Goal: Task Accomplishment & Management: Use online tool/utility

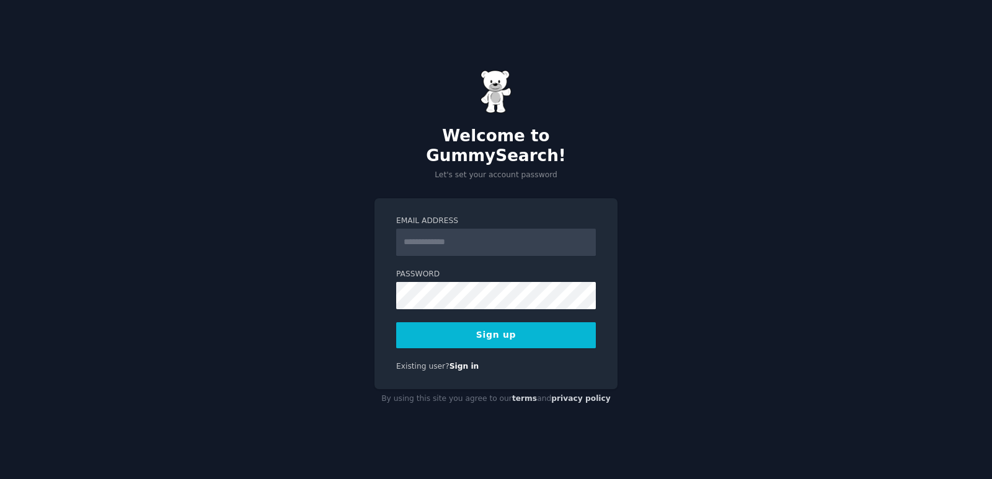
click at [445, 229] on input "Email Address" at bounding box center [496, 242] width 200 height 27
type input "**********"
click at [495, 330] on button "Sign up" at bounding box center [496, 336] width 200 height 26
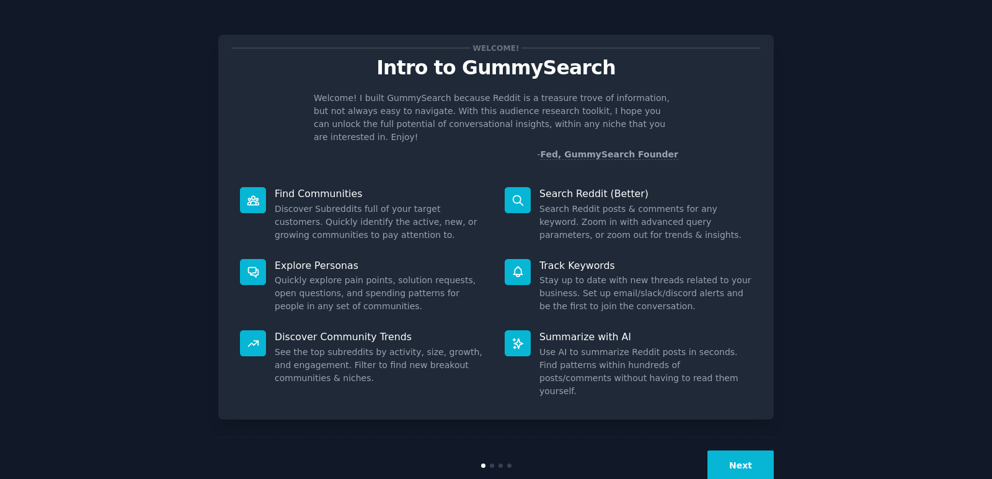
click at [754, 451] on button "Next" at bounding box center [741, 466] width 66 height 30
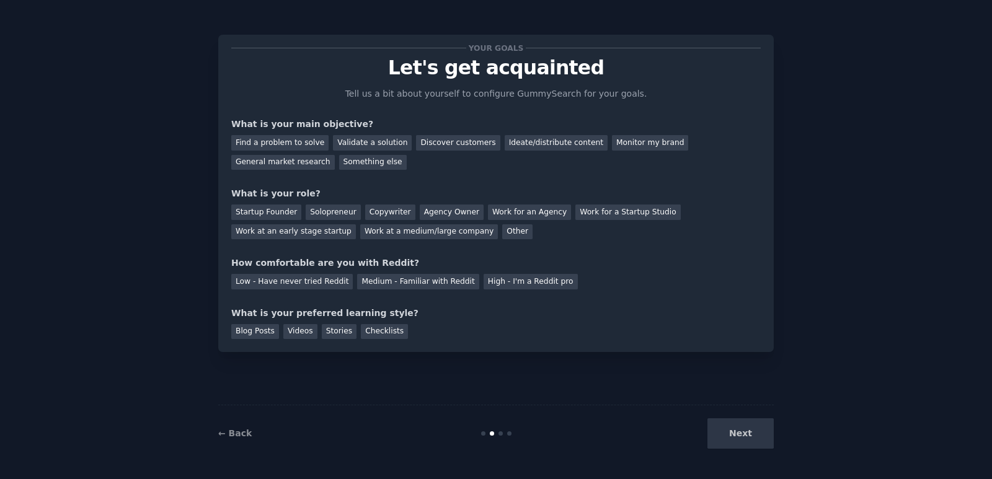
click at [752, 435] on div "Next" at bounding box center [681, 434] width 185 height 30
click at [505, 141] on div "Ideate/distribute content" at bounding box center [556, 143] width 103 height 16
click at [428, 143] on div "Discover customers" at bounding box center [458, 143] width 84 height 16
click at [279, 218] on div "Startup Founder" at bounding box center [266, 213] width 70 height 16
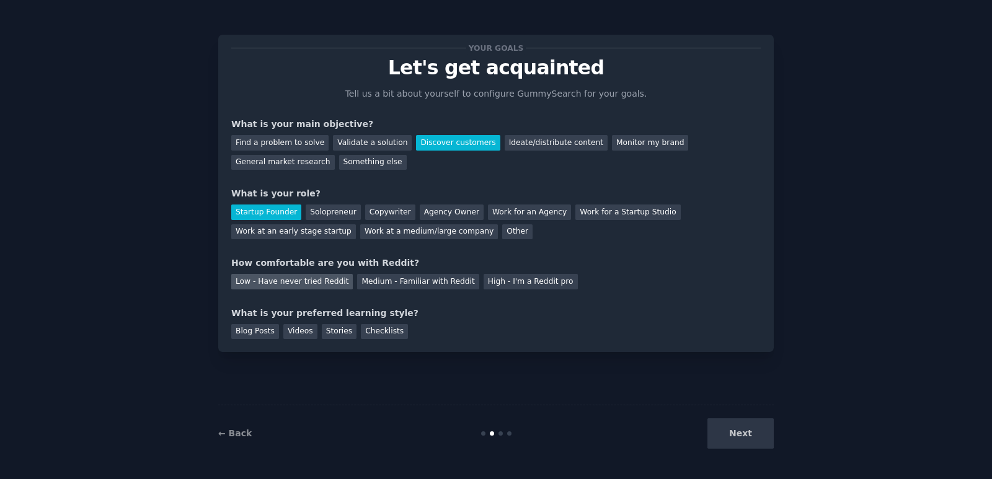
click at [310, 282] on div "Low - Have never tried Reddit" at bounding box center [292, 282] width 122 height 16
click at [244, 331] on div "Blog Posts" at bounding box center [255, 332] width 48 height 16
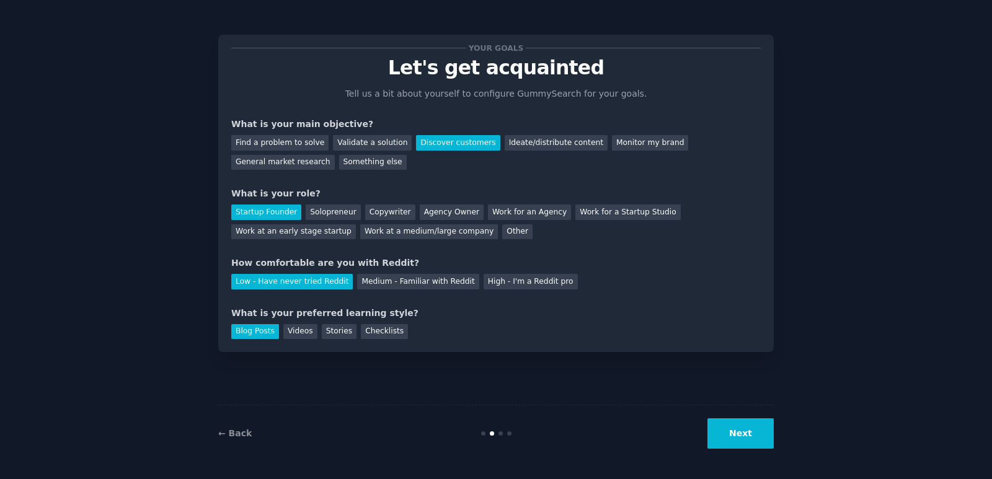
click at [749, 426] on button "Next" at bounding box center [741, 434] width 66 height 30
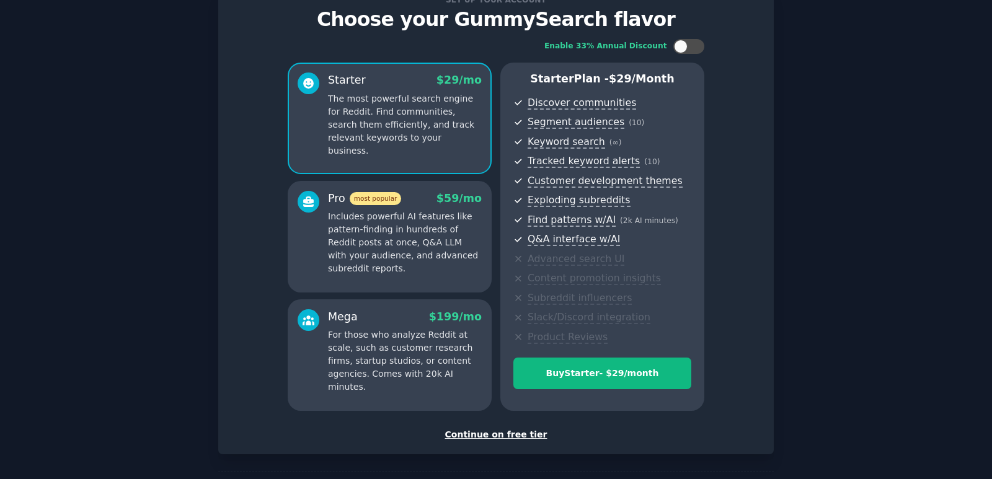
scroll to position [98, 0]
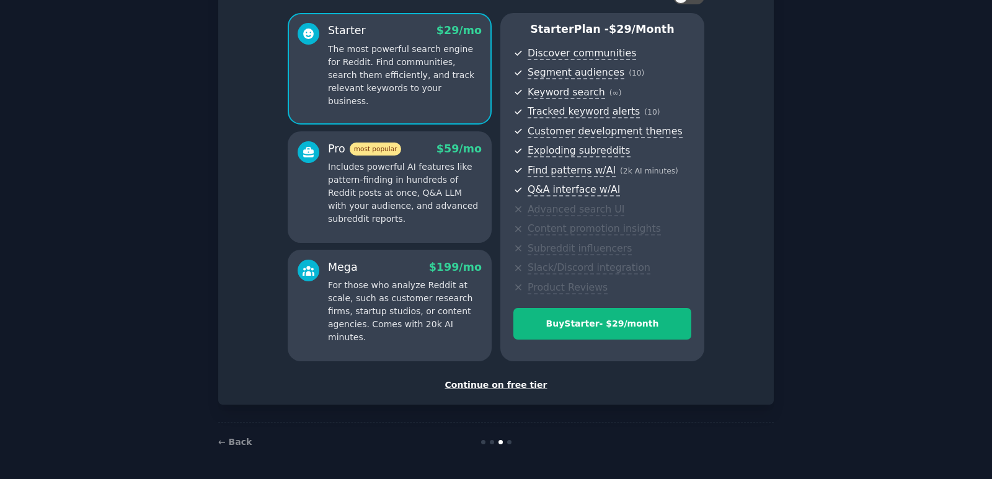
click at [514, 381] on div "Continue on free tier" at bounding box center [496, 385] width 530 height 13
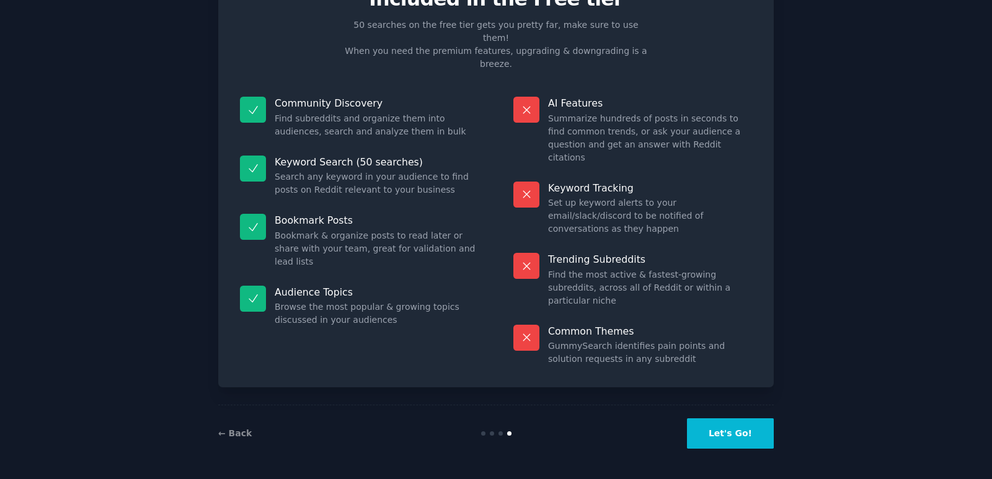
scroll to position [4, 0]
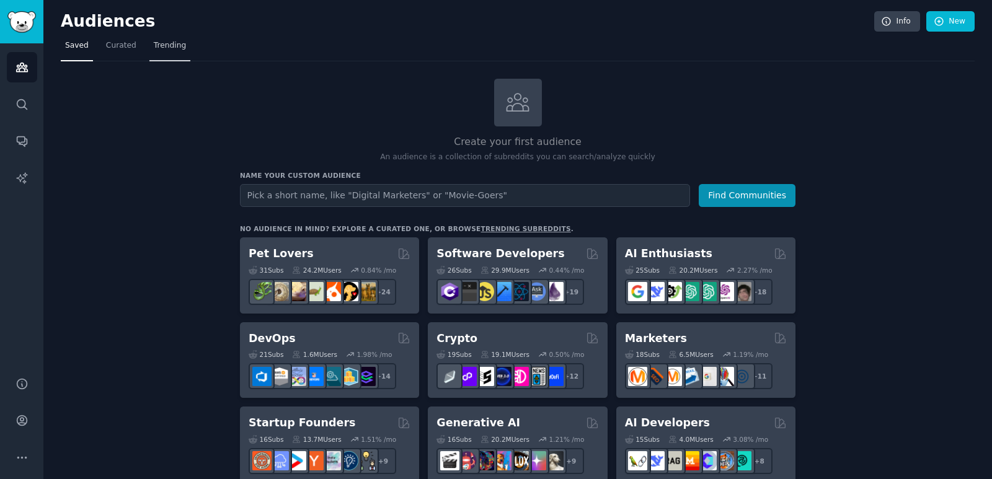
click at [155, 48] on span "Trending" at bounding box center [170, 45] width 32 height 11
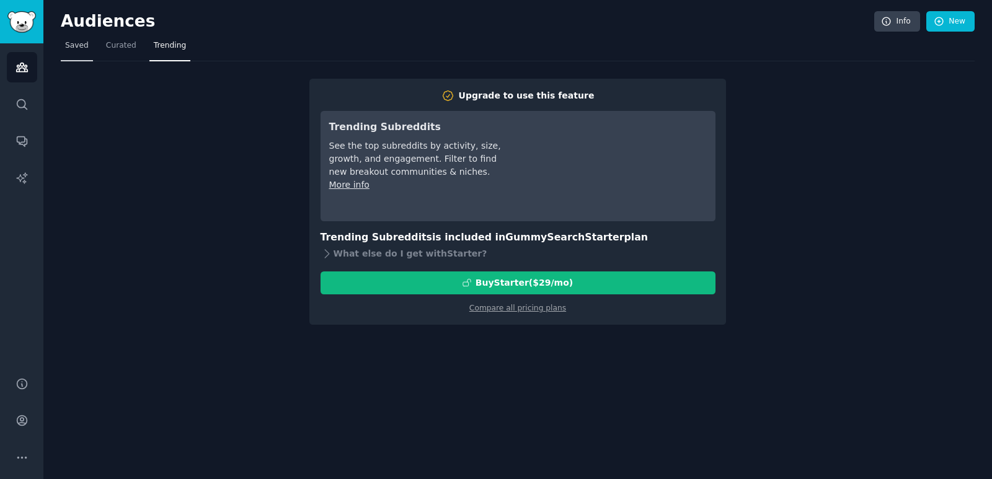
click at [77, 47] on span "Saved" at bounding box center [77, 45] width 24 height 11
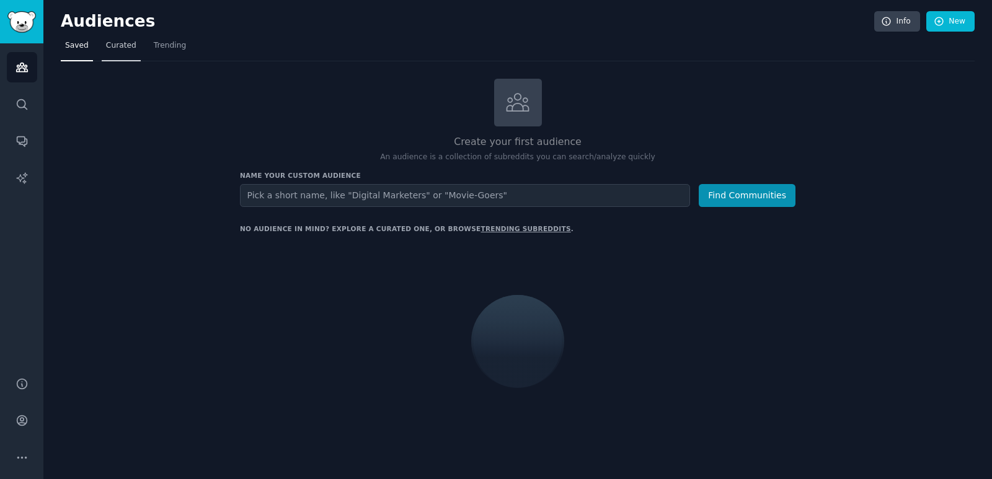
click at [122, 47] on span "Curated" at bounding box center [121, 45] width 30 height 11
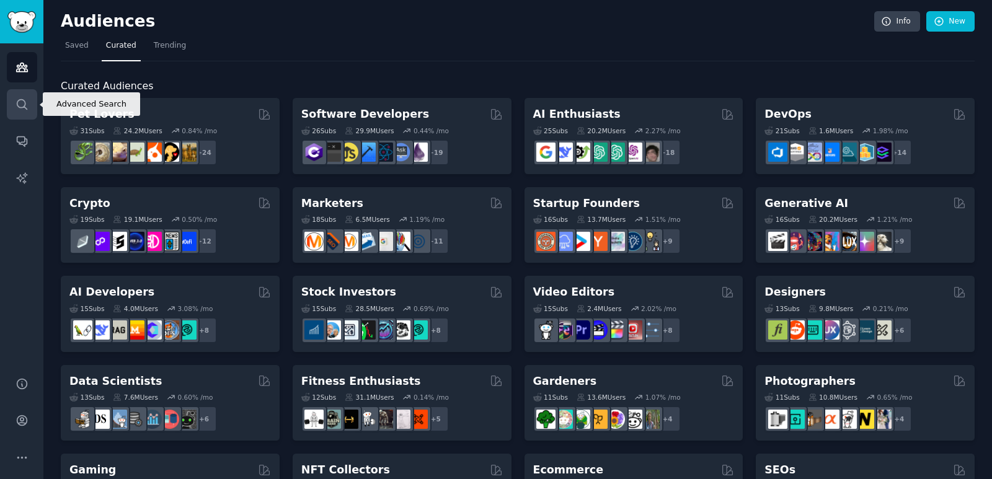
click at [27, 108] on icon "Sidebar" at bounding box center [22, 104] width 13 height 13
